Goal: Obtain resource: Obtain resource

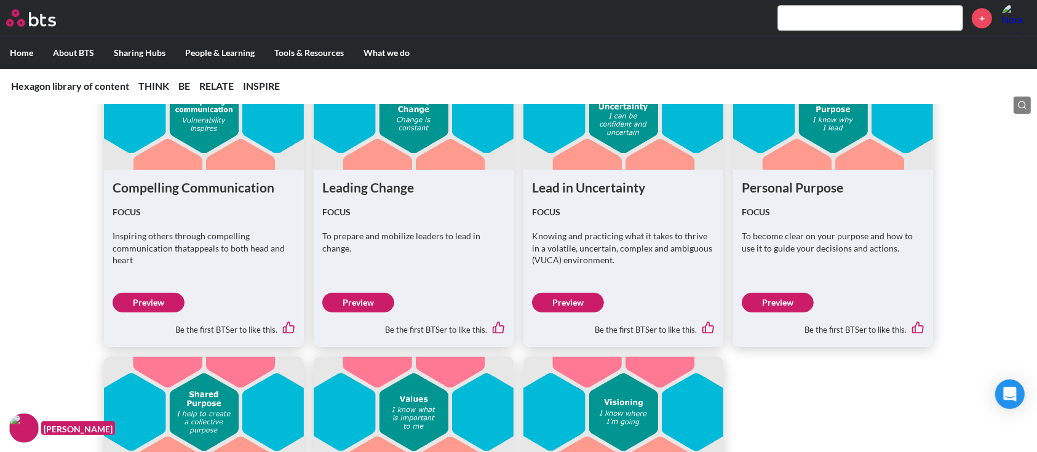
scroll to position [3804, 0]
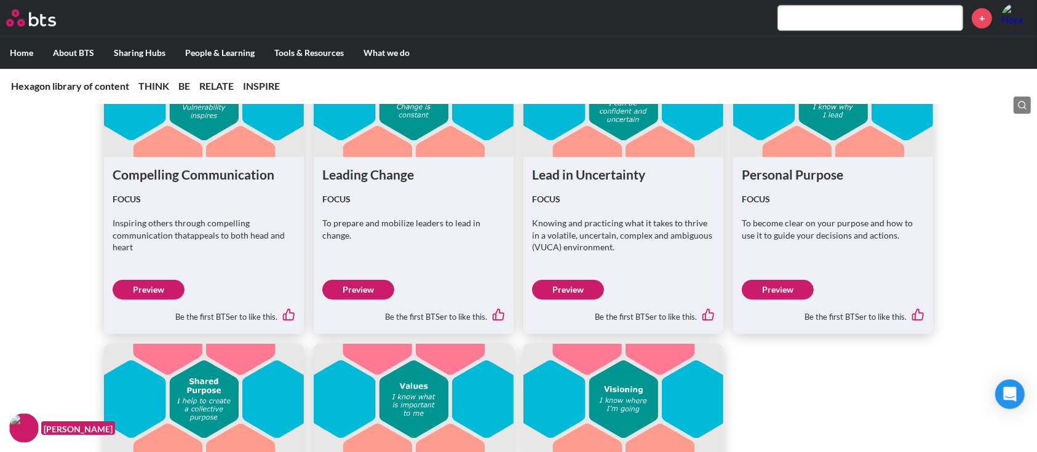
click at [150, 287] on link "Preview" at bounding box center [149, 290] width 72 height 20
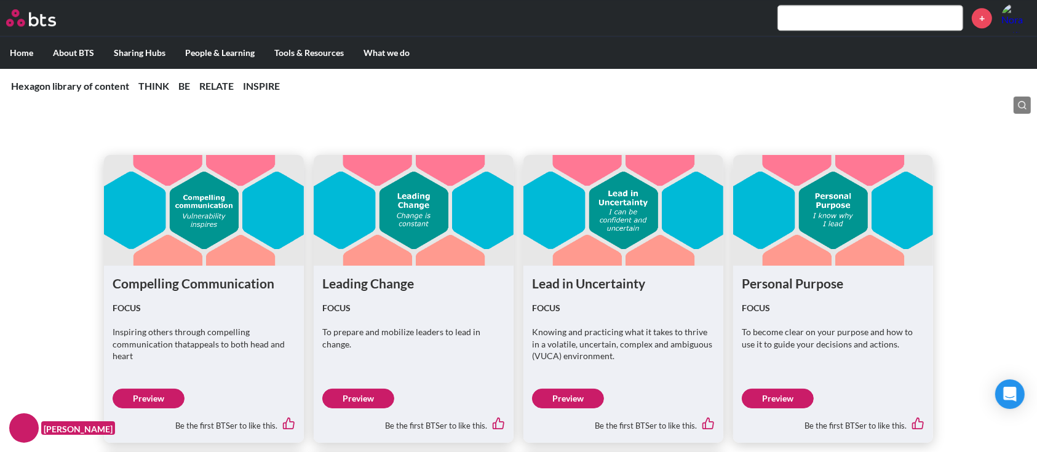
scroll to position [3803, 0]
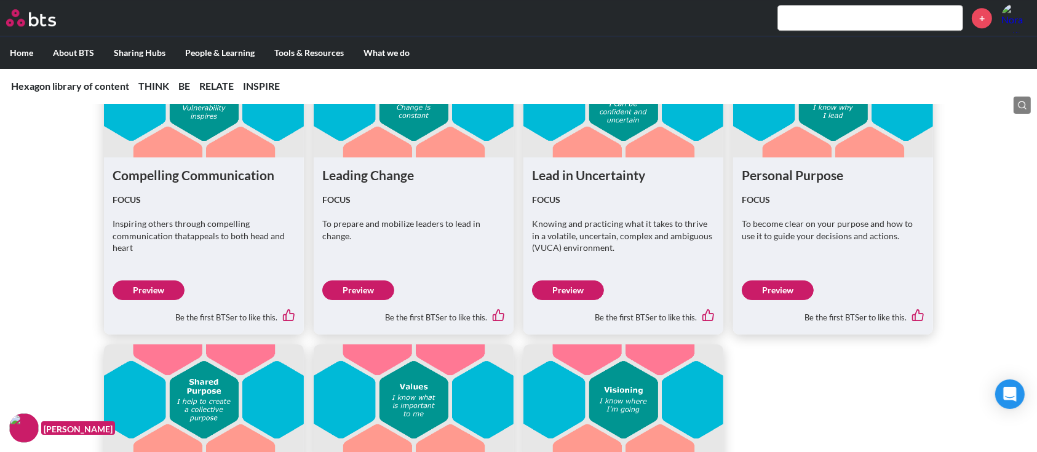
click at [151, 282] on link "Preview" at bounding box center [149, 290] width 72 height 20
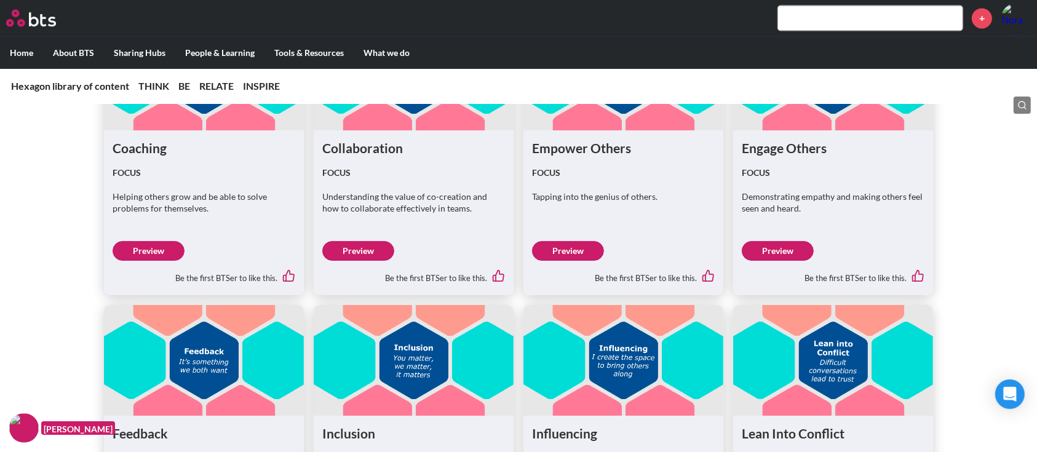
scroll to position [2785, 0]
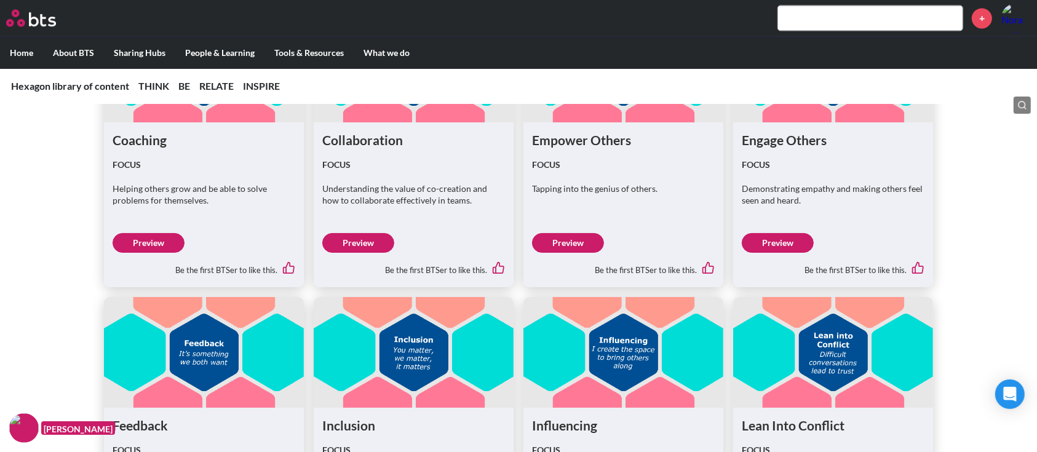
click at [769, 243] on link "Preview" at bounding box center [778, 243] width 72 height 20
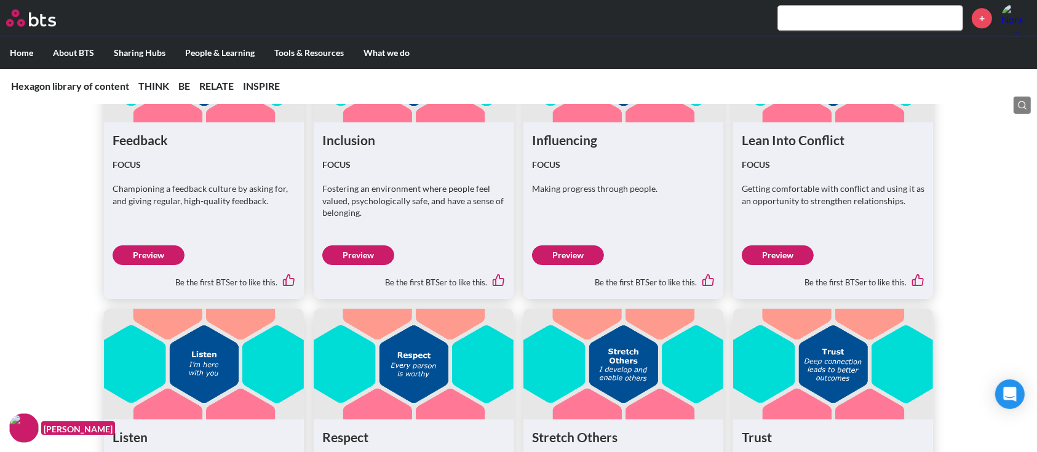
scroll to position [3070, 0]
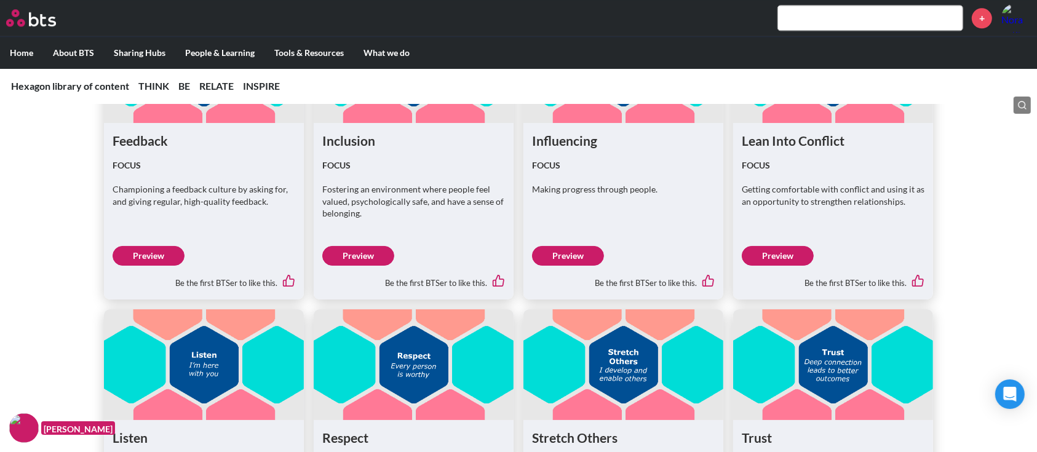
click at [579, 251] on link "Preview" at bounding box center [568, 256] width 72 height 20
